Goal: Task Accomplishment & Management: Manage account settings

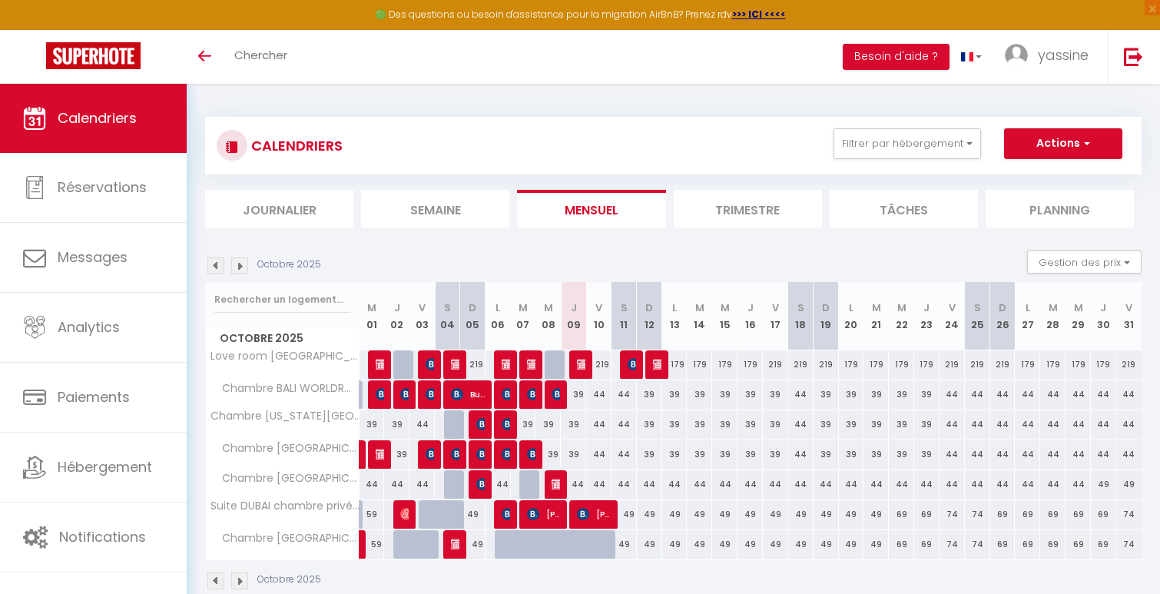
scroll to position [84, 0]
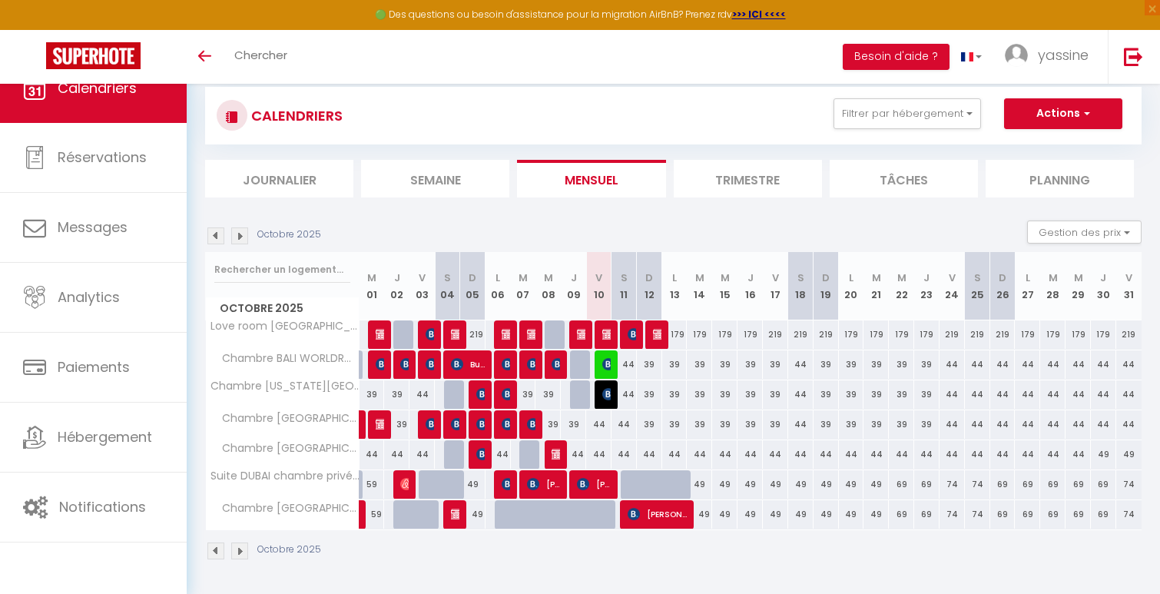
scroll to position [84, 0]
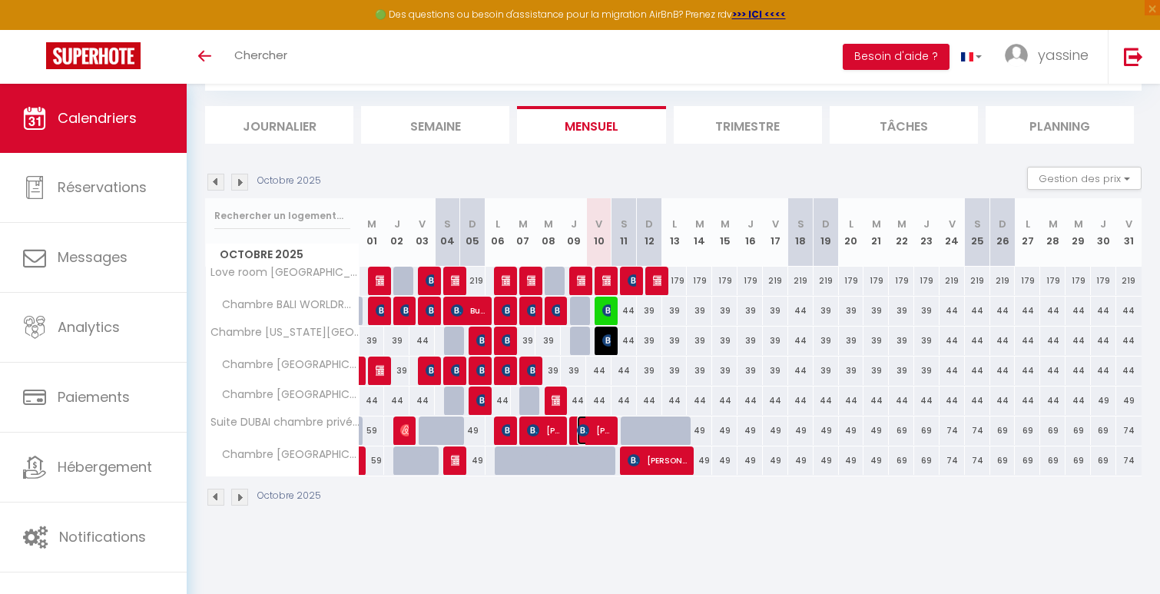
click at [587, 422] on span "[PERSON_NAME]" at bounding box center [594, 429] width 34 height 29
select select "OK"
select select "KO"
select select "0"
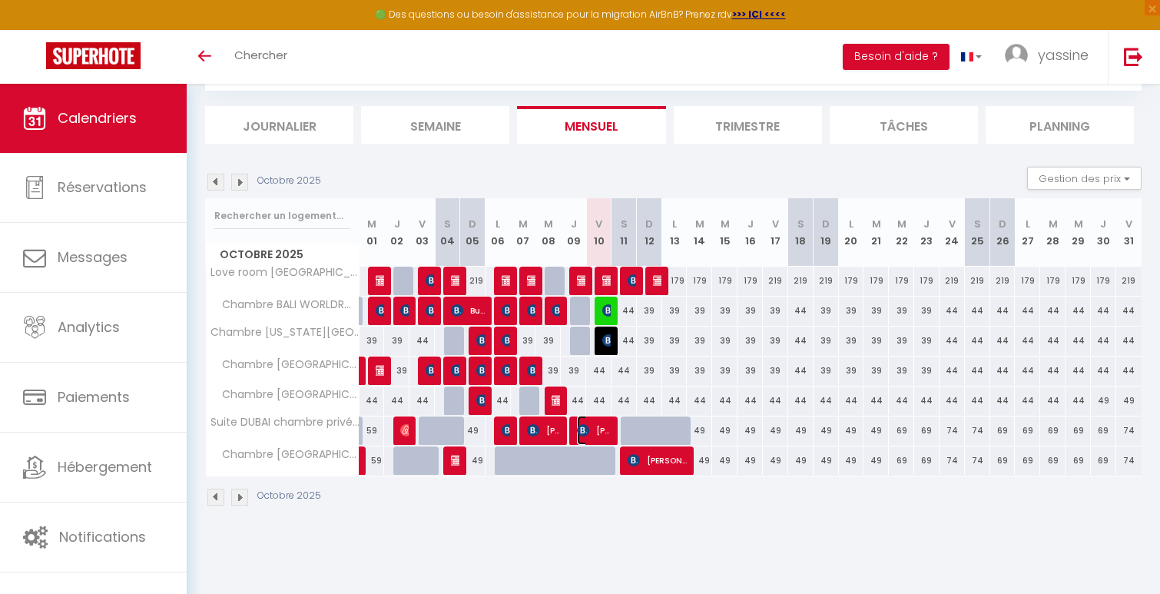
select select "1"
select select
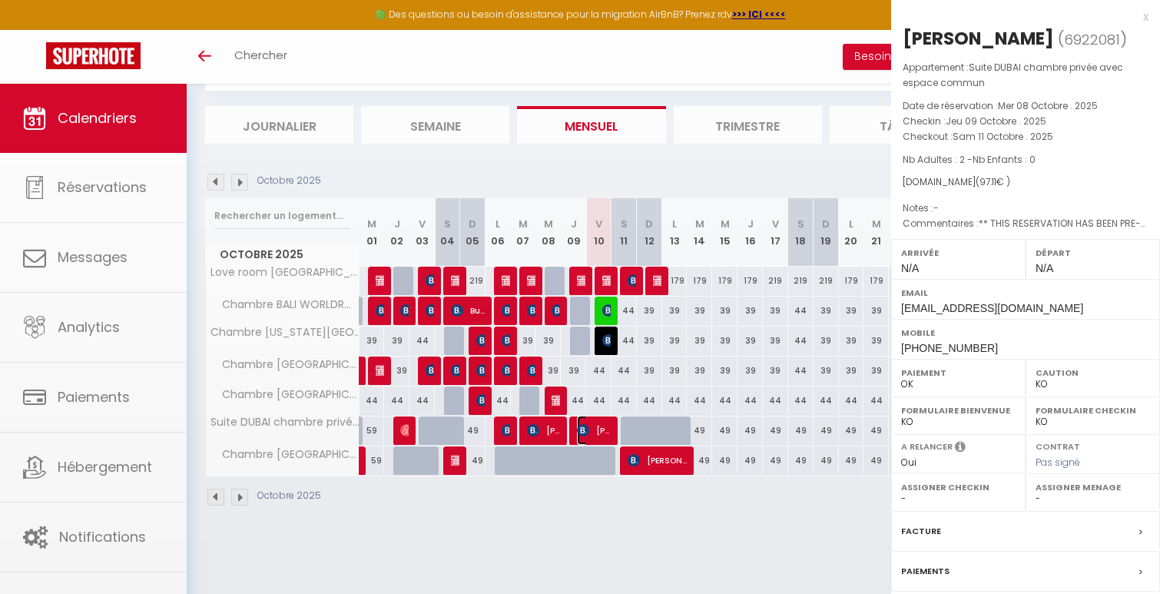
select select "21717"
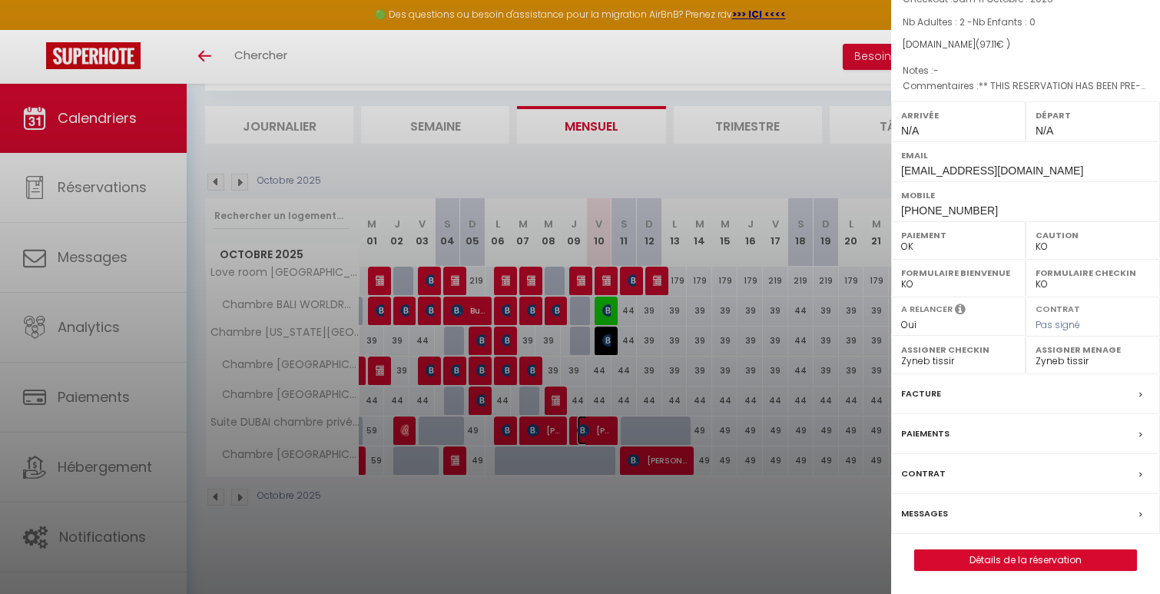
scroll to position [0, 0]
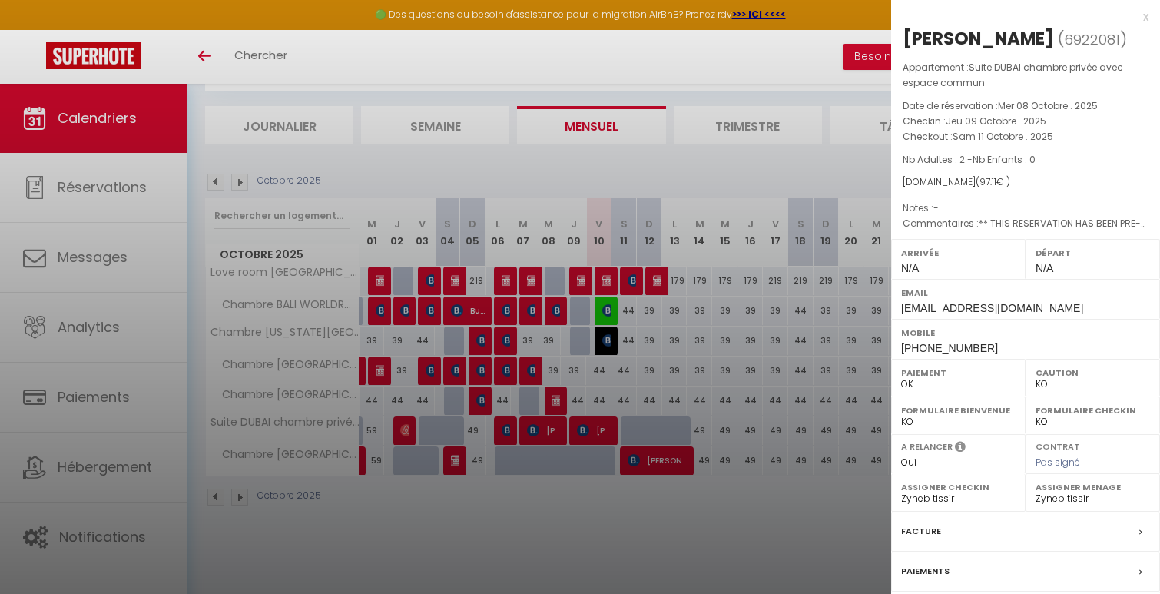
click at [657, 578] on div at bounding box center [580, 297] width 1160 height 594
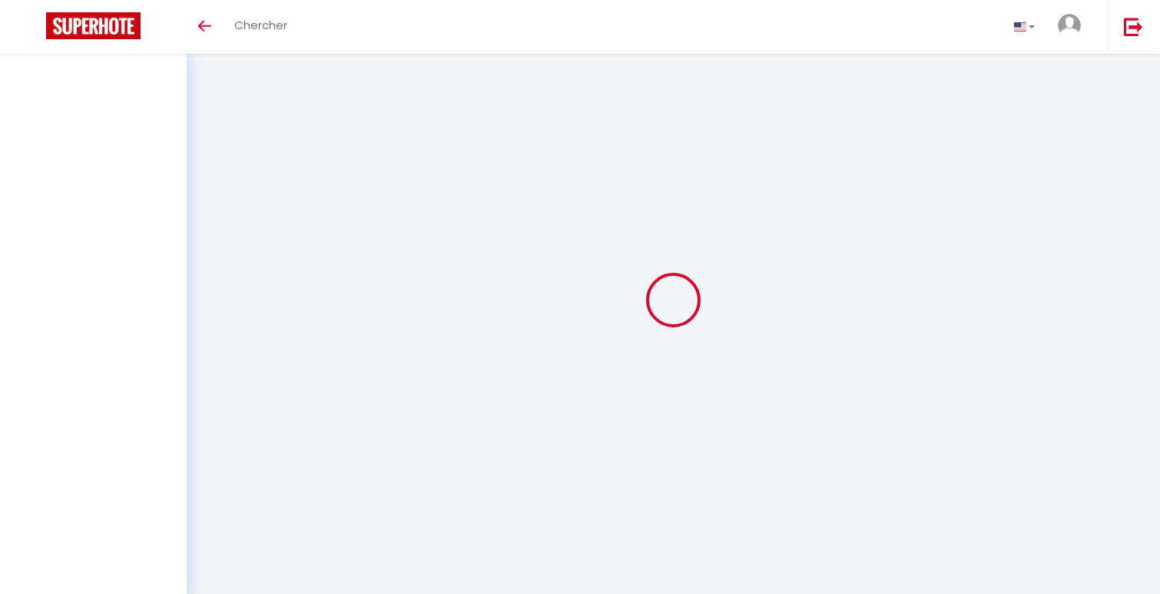
select select
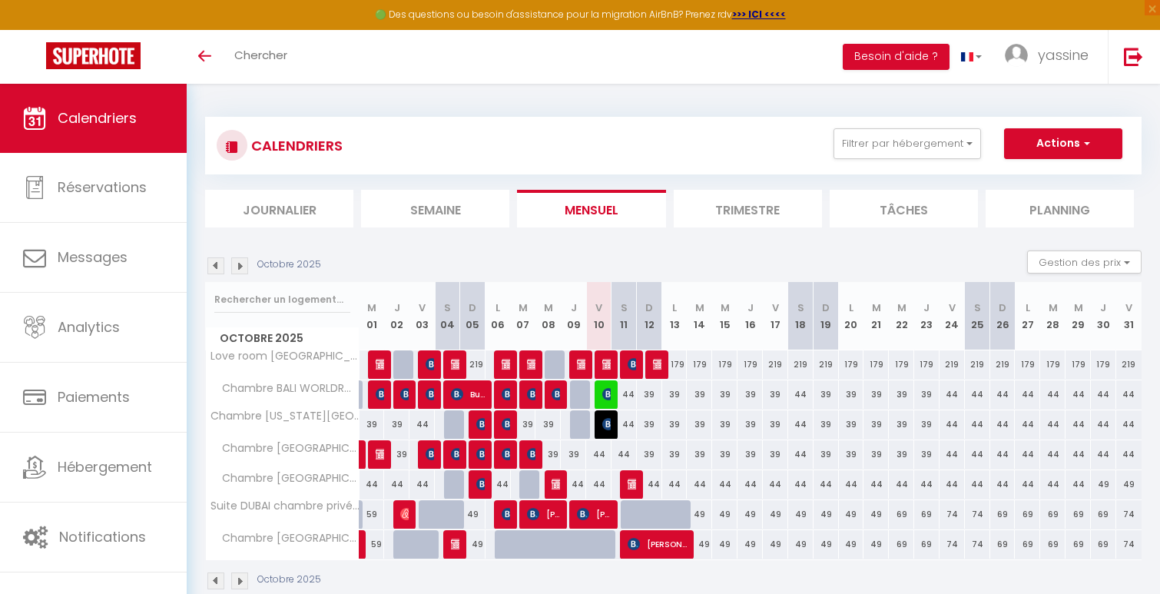
scroll to position [84, 0]
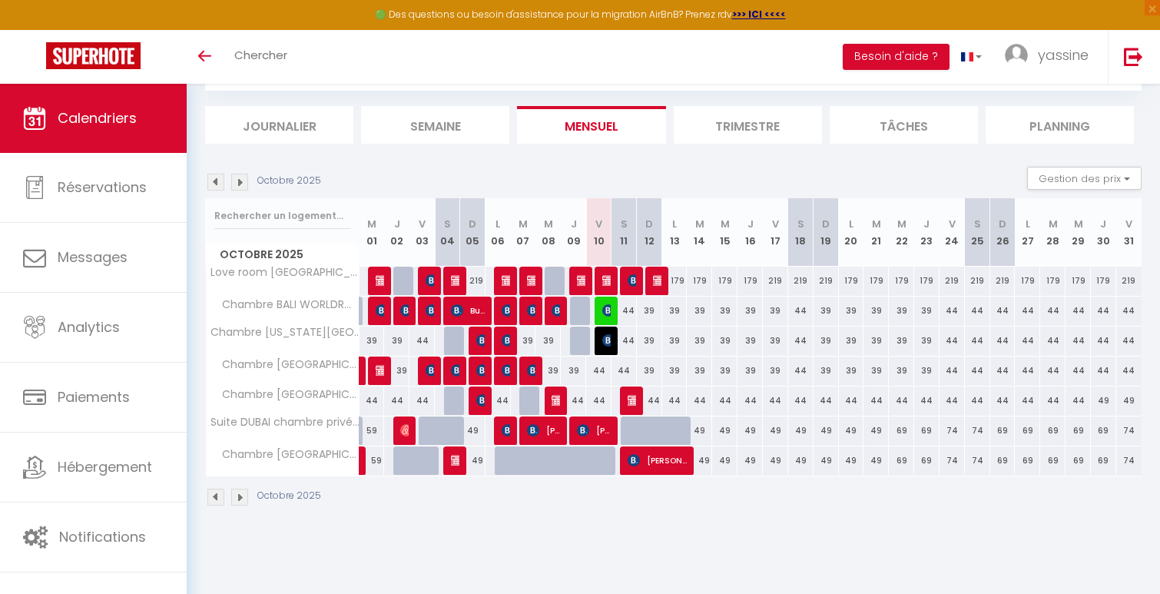
select select
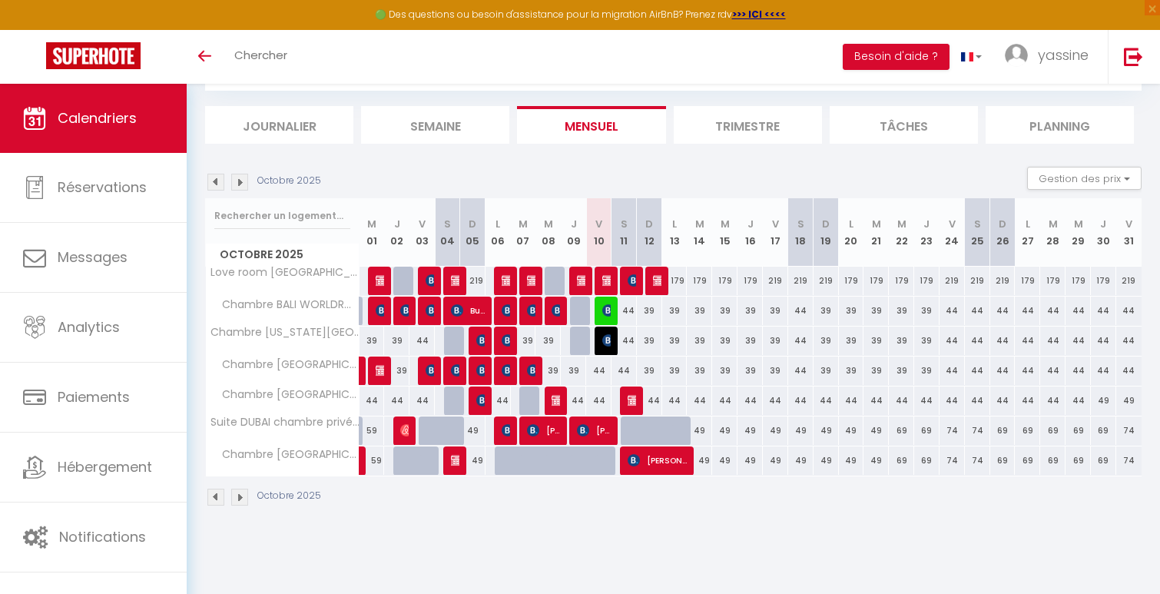
select select
click at [632, 405] on img at bounding box center [633, 400] width 12 height 12
select select "OK"
select select "KO"
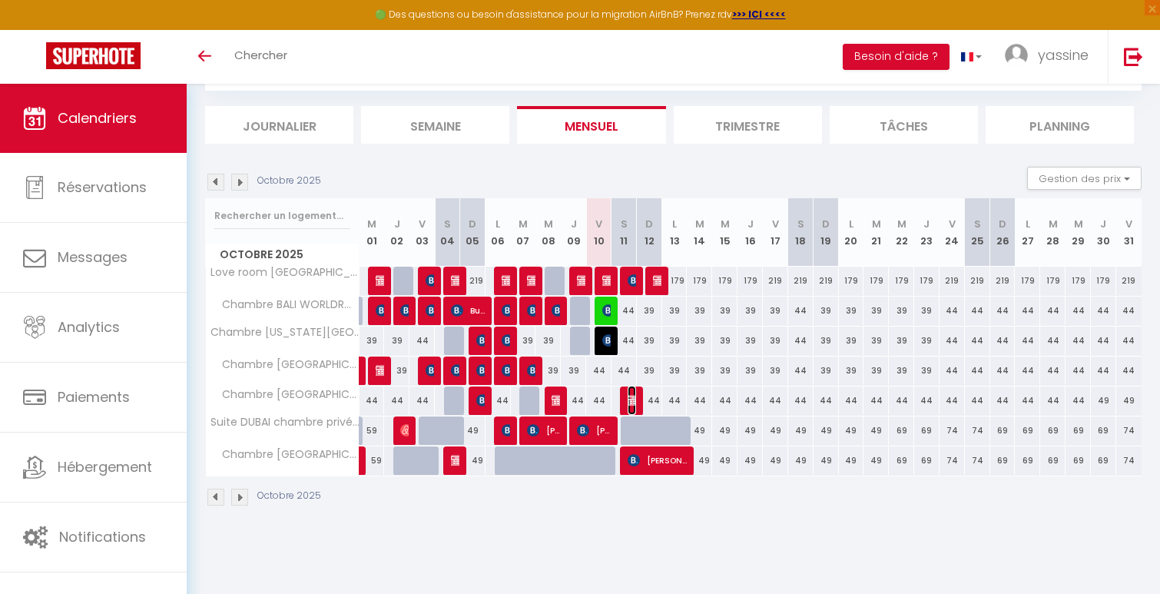
select select "0"
select select "1"
select select
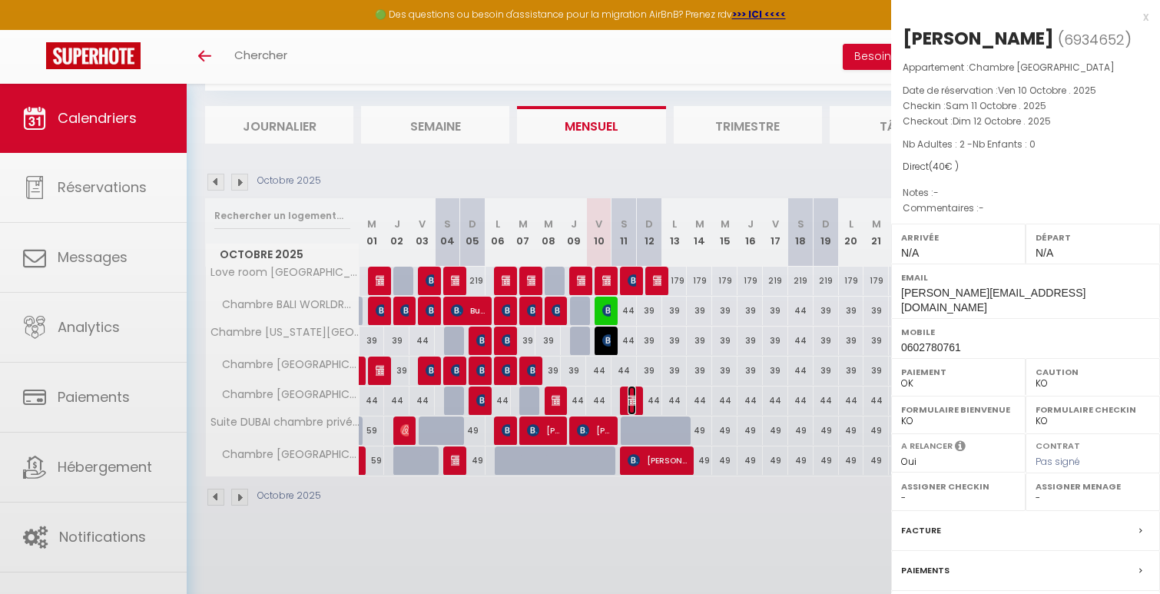
select select "41617"
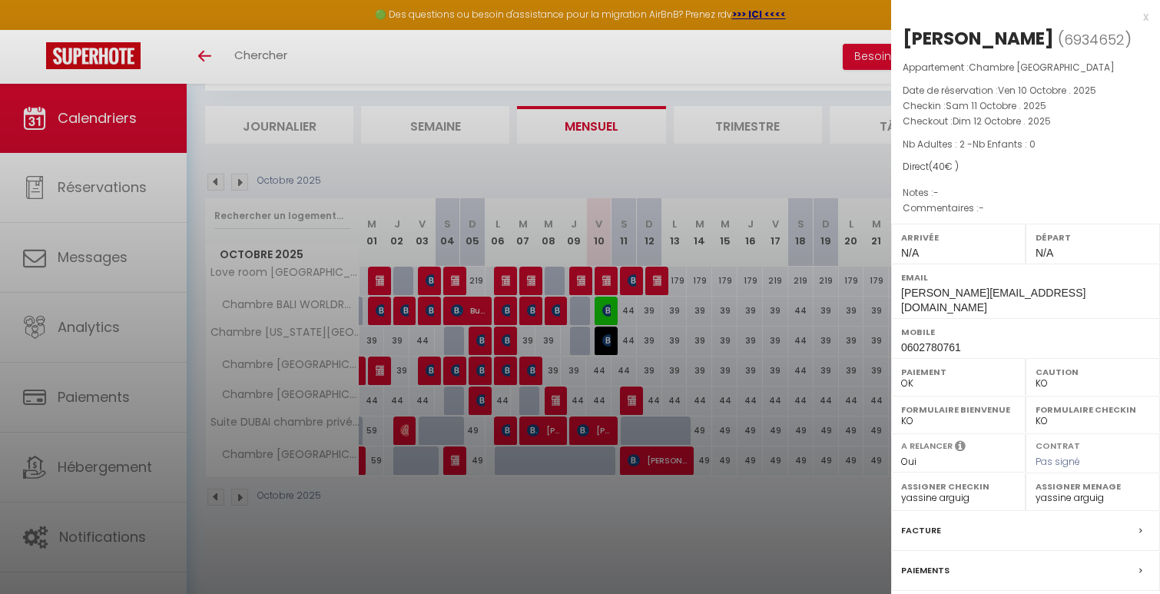
click at [1143, 14] on div "x" at bounding box center [1019, 17] width 257 height 18
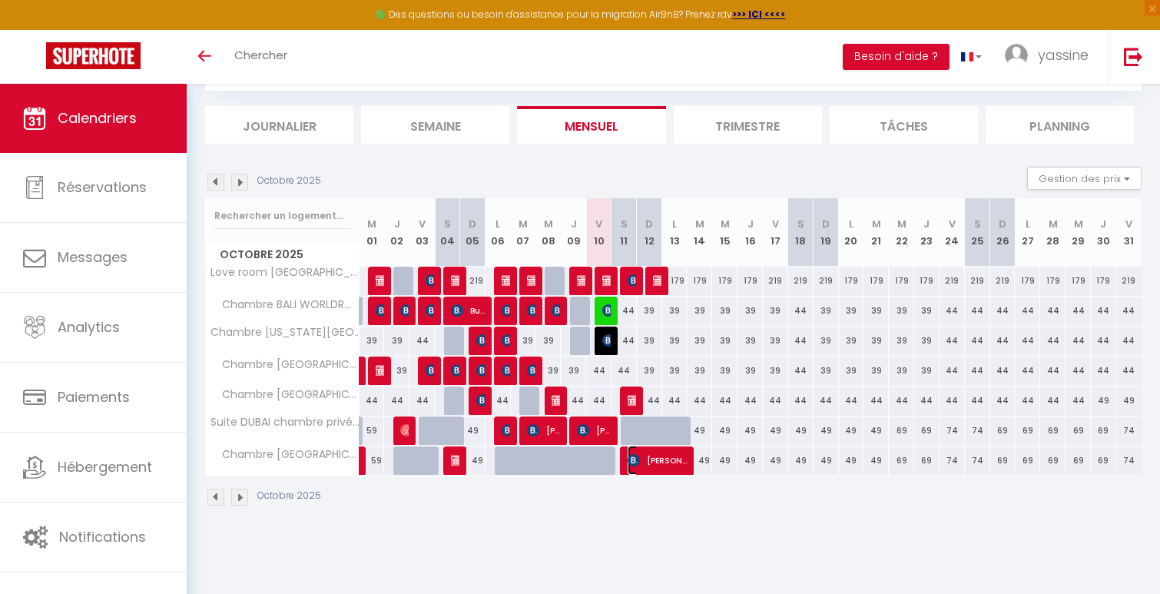
click at [663, 462] on span "[PERSON_NAME]" at bounding box center [656, 459] width 59 height 29
select select "21717"
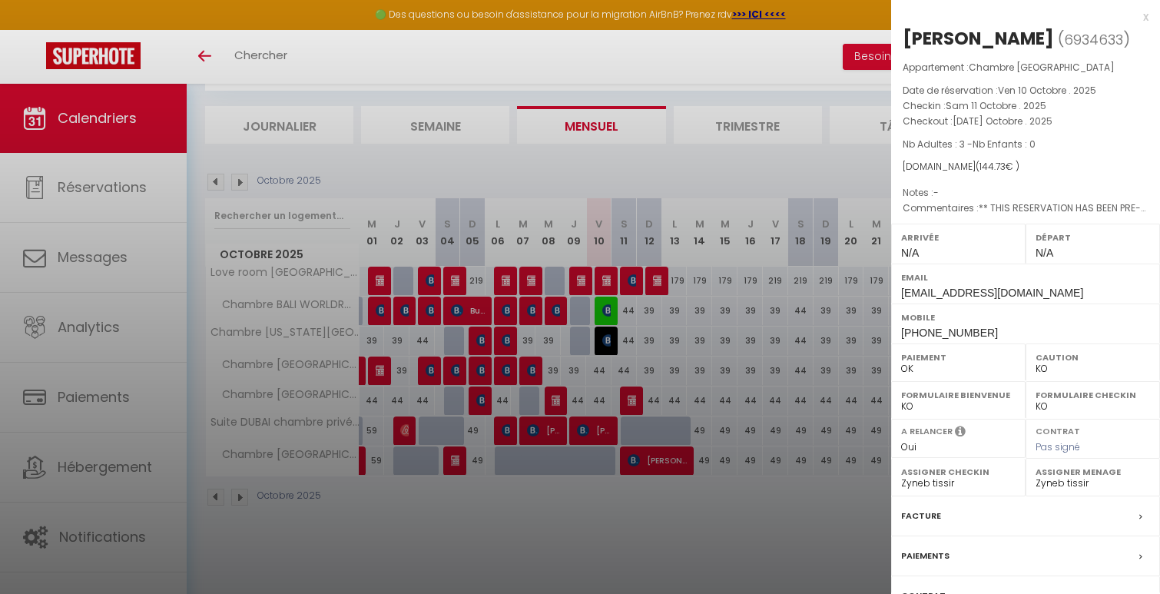
click at [1146, 12] on div "x" at bounding box center [1019, 17] width 257 height 18
